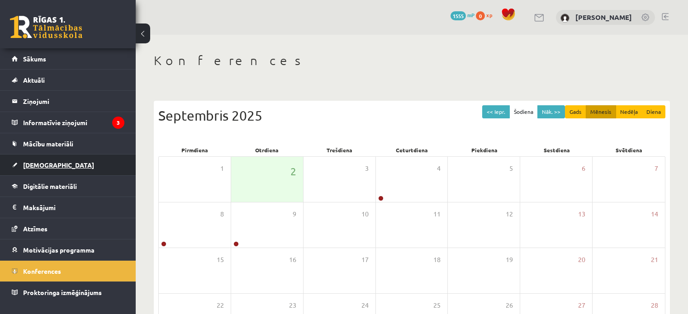
scroll to position [45, 0]
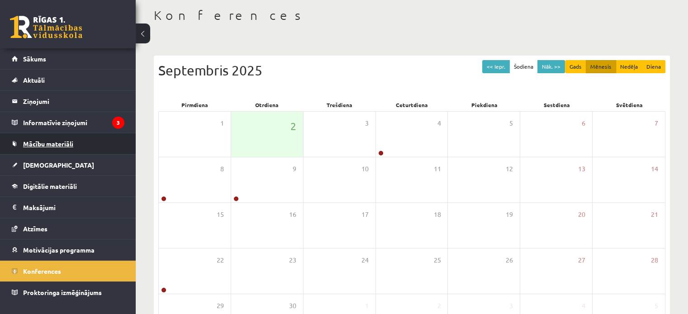
click at [81, 143] on link "Mācību materiāli" at bounding box center [68, 143] width 113 height 21
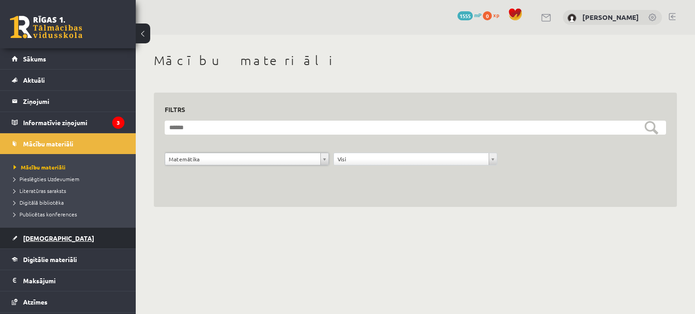
click at [62, 245] on link "[DEMOGRAPHIC_DATA]" at bounding box center [68, 238] width 113 height 21
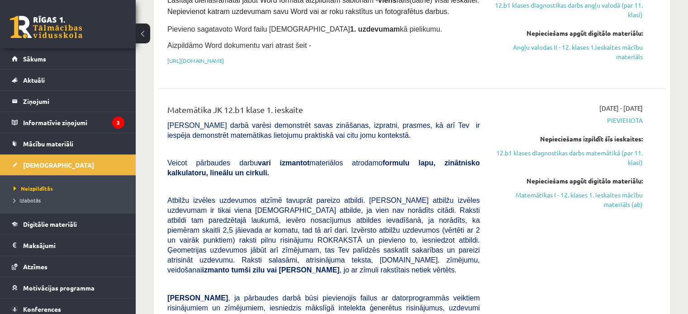
scroll to position [317, 0]
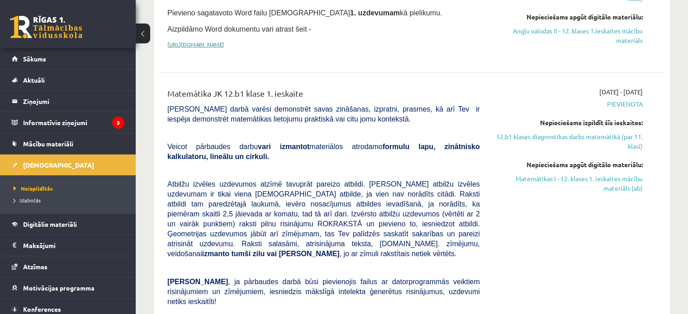
drag, startPoint x: 530, startPoint y: 182, endPoint x: 391, endPoint y: 29, distance: 207.0
click at [530, 182] on link "Matemātikas I - 12. klases 1. ieskaites mācību materiāls (ab)" at bounding box center [568, 183] width 149 height 19
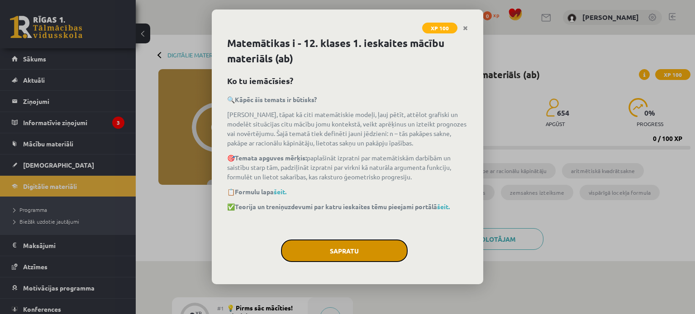
click at [360, 247] on button "Sapratu" at bounding box center [344, 251] width 127 height 23
